Goal: Information Seeking & Learning: Understand process/instructions

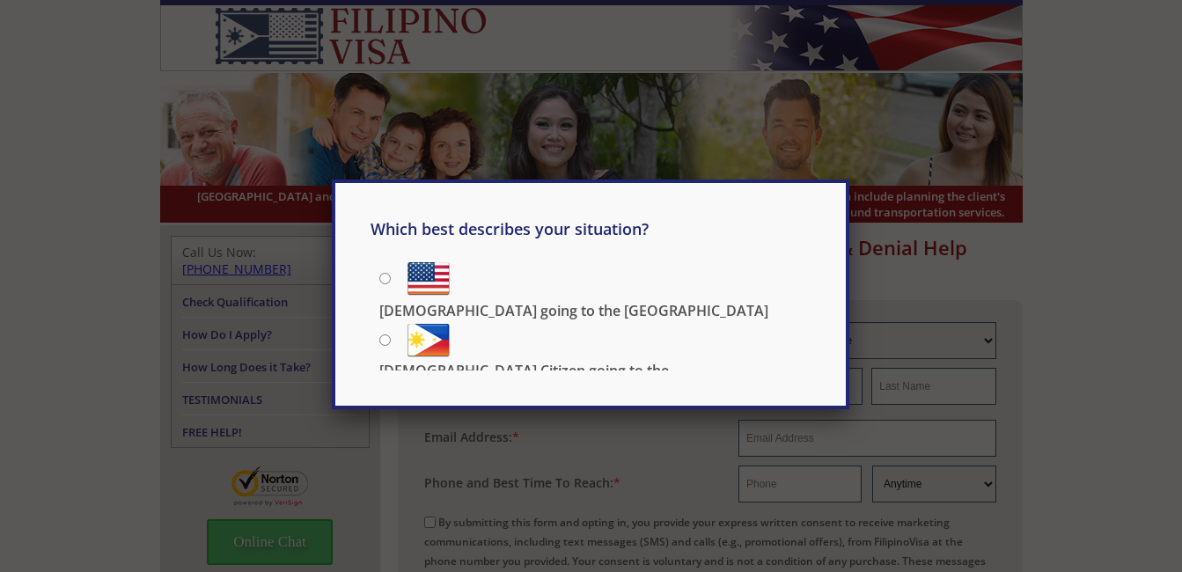
click at [385, 339] on input "[DEMOGRAPHIC_DATA] Citizen going to the [DEMOGRAPHIC_DATA]" at bounding box center [384, 339] width 11 height 11
radio input "true"
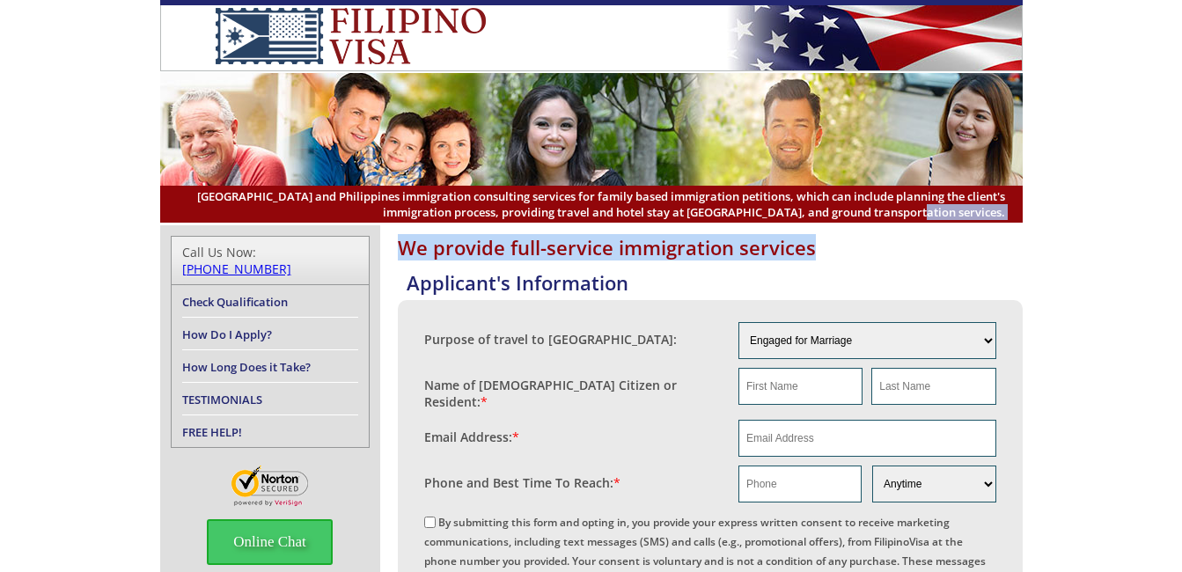
drag, startPoint x: 1181, startPoint y: 211, endPoint x: 1181, endPoint y: 251, distance: 39.6
